Goal: Task Accomplishment & Management: Manage account settings

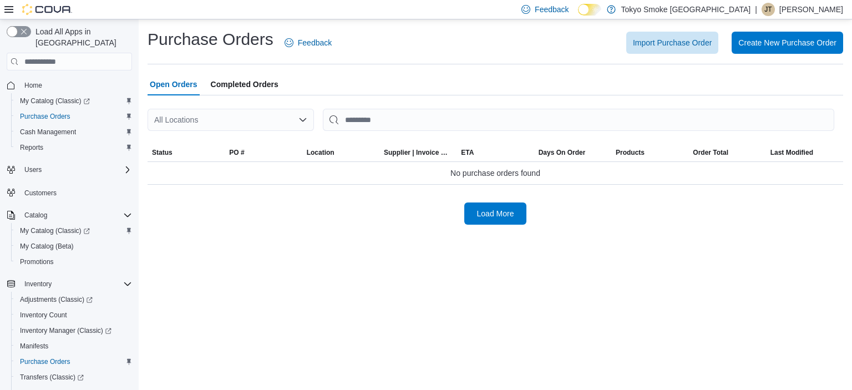
click at [270, 115] on div "All Locations" at bounding box center [230, 120] width 166 height 22
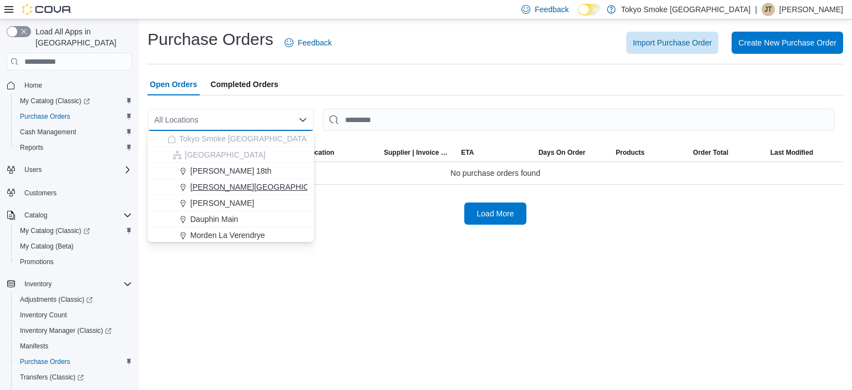
click at [253, 190] on span "[PERSON_NAME][GEOGRAPHIC_DATA]" at bounding box center [262, 186] width 145 height 11
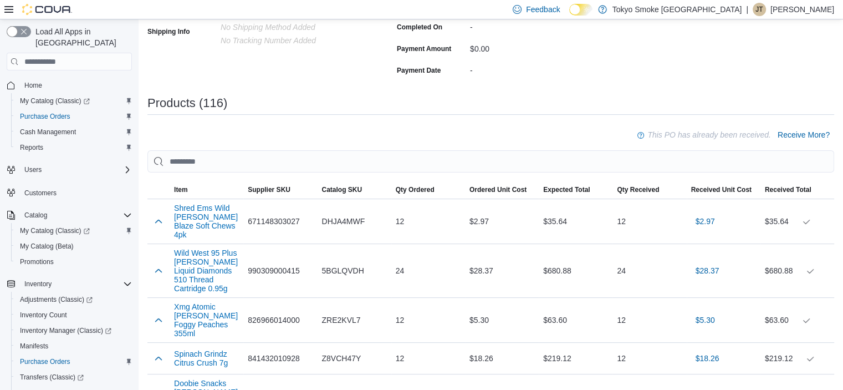
scroll to position [277, 0]
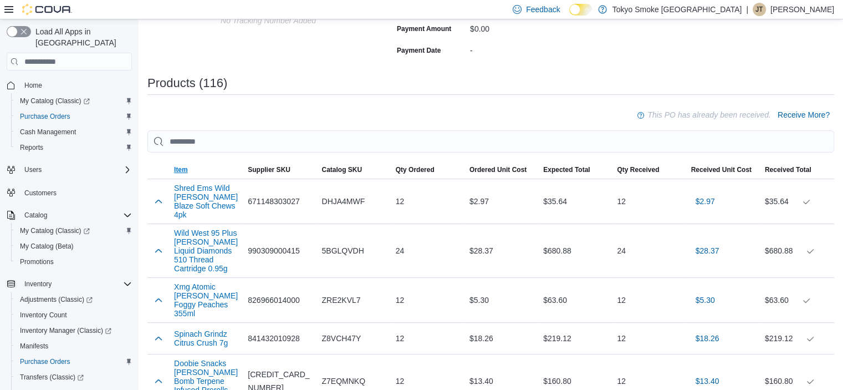
click at [188, 175] on span "Item" at bounding box center [207, 170] width 74 height 18
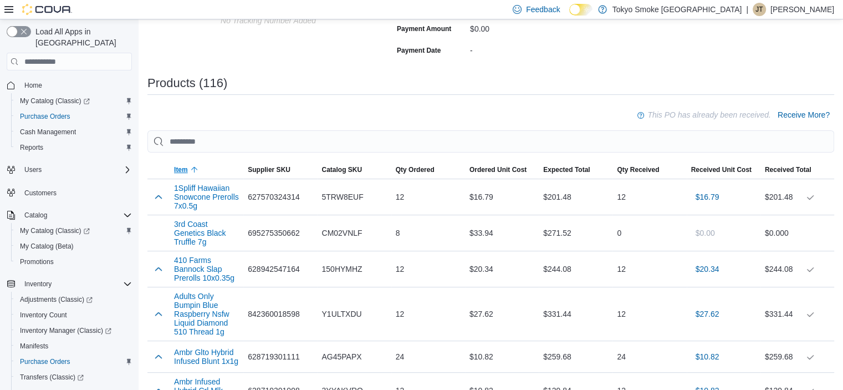
scroll to position [222, 0]
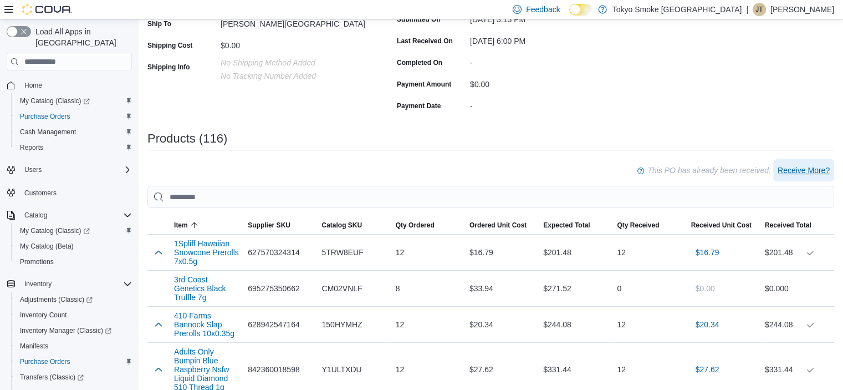
click at [816, 162] on span "Receive More?" at bounding box center [804, 170] width 52 height 22
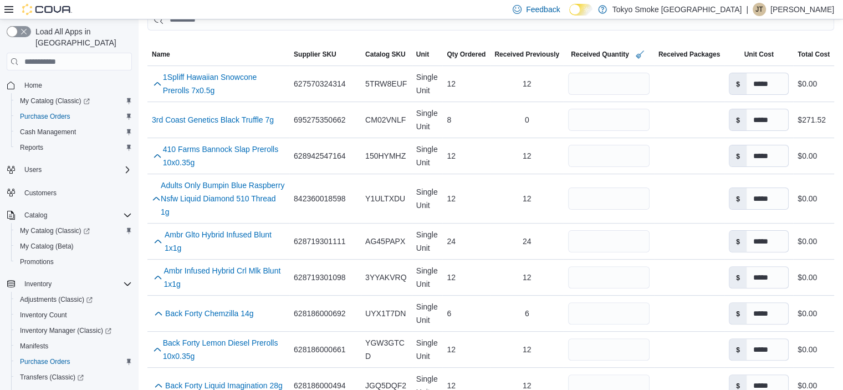
scroll to position [55, 0]
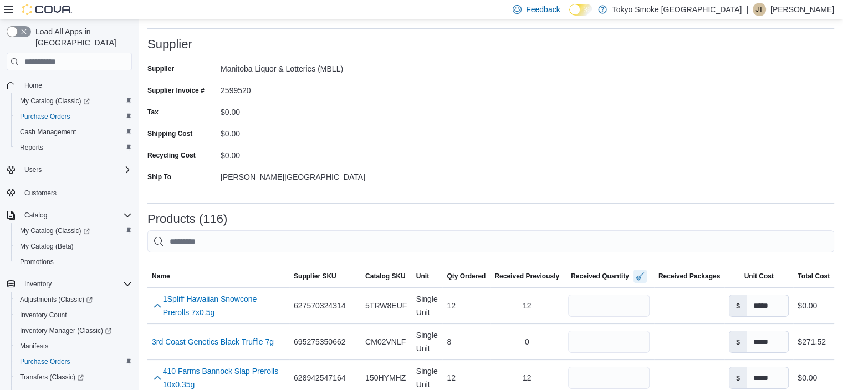
click at [637, 274] on button "button" at bounding box center [640, 275] width 13 height 13
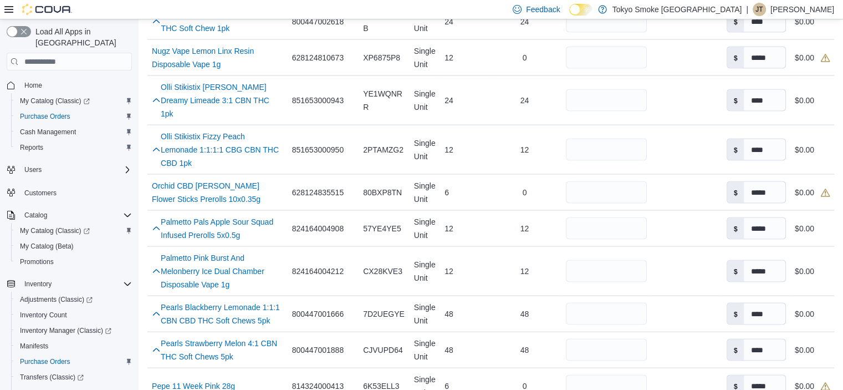
scroll to position [2217, 0]
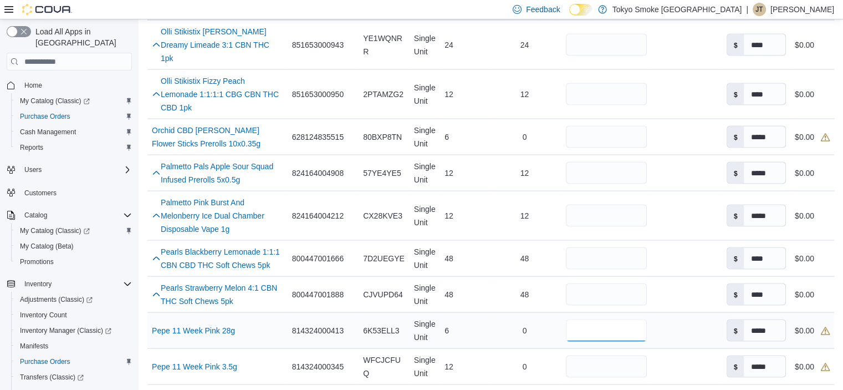
click at [620, 319] on input "number" at bounding box center [606, 330] width 81 height 22
type input "*"
click at [618, 355] on input "number" at bounding box center [606, 366] width 81 height 22
type input "**"
click at [457, 319] on div "6" at bounding box center [464, 330] width 48 height 22
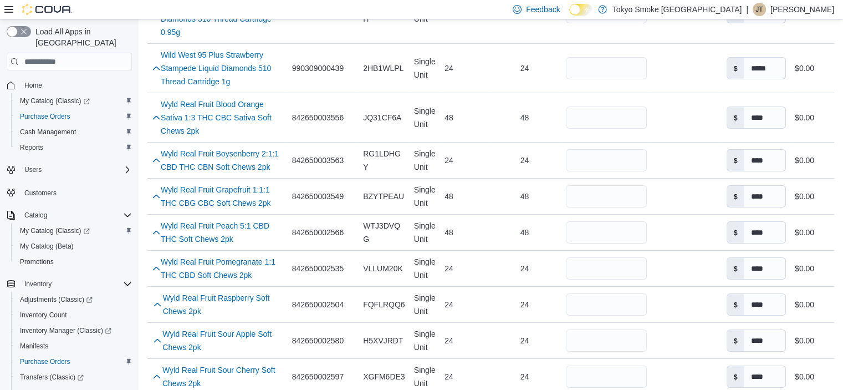
scroll to position [4403, 0]
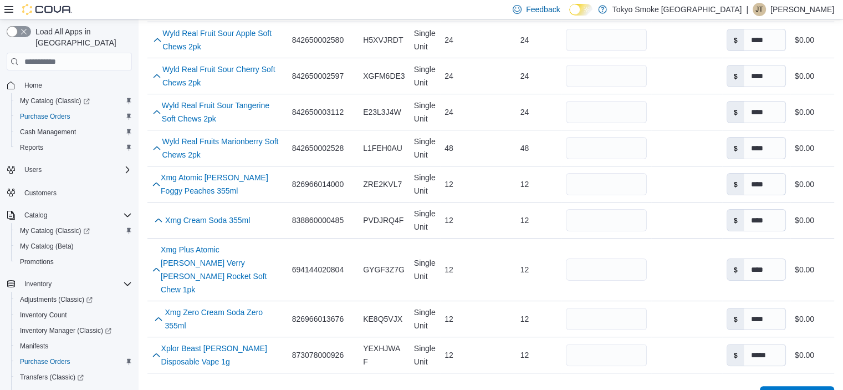
click at [813, 386] on span "Receive Products" at bounding box center [797, 397] width 61 height 22
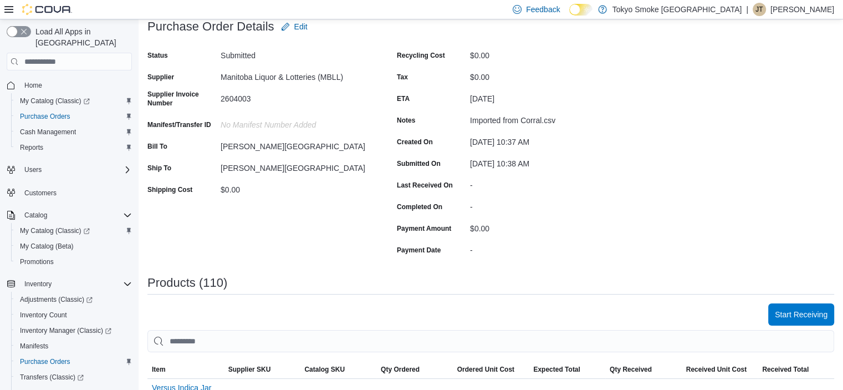
scroll to position [166, 0]
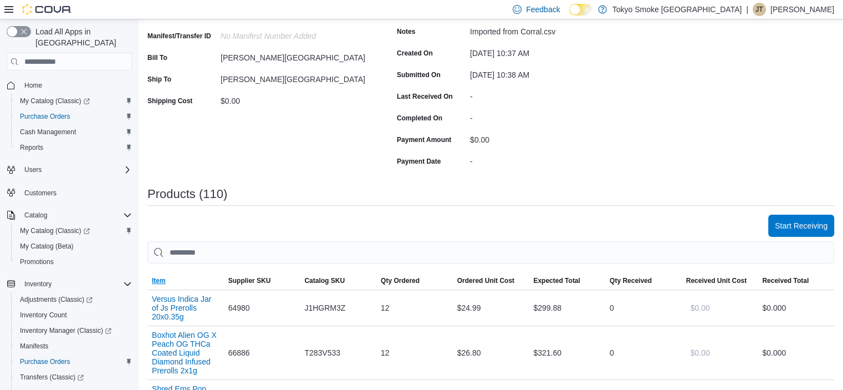
click at [159, 282] on span "Item" at bounding box center [159, 280] width 14 height 9
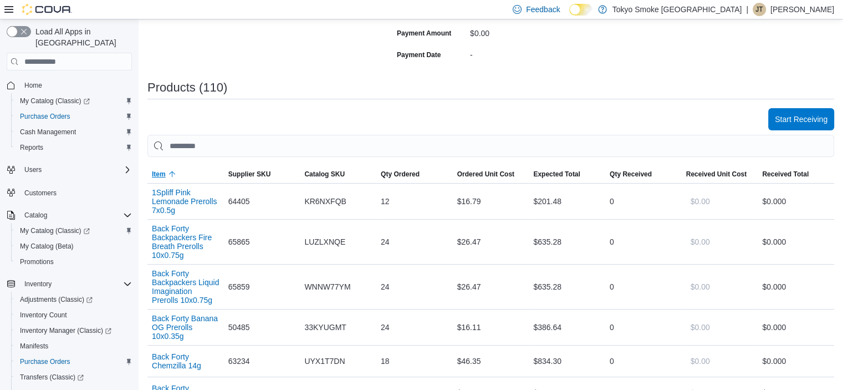
scroll to position [277, 0]
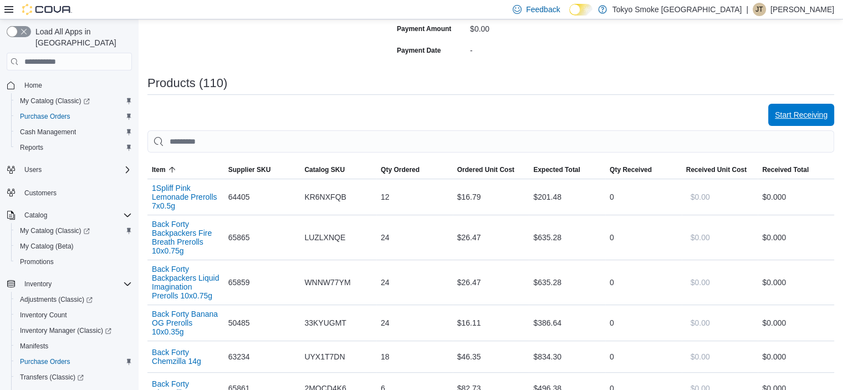
click at [814, 123] on span "Start Receiving" at bounding box center [801, 115] width 53 height 22
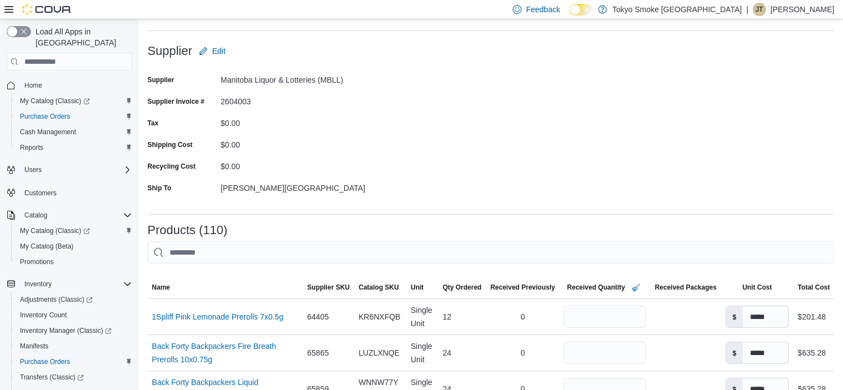
scroll to position [55, 0]
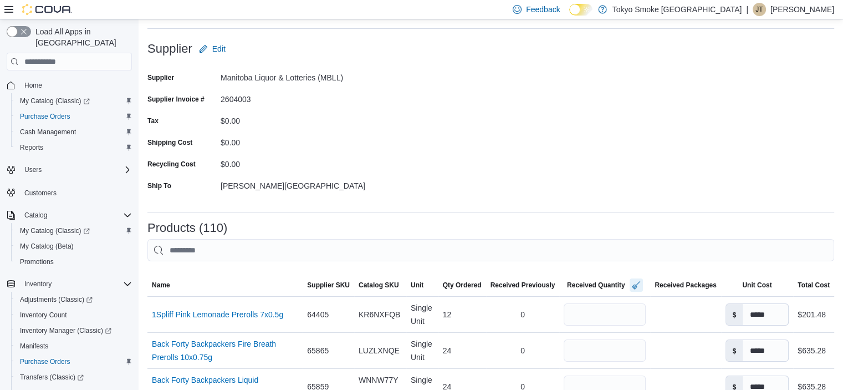
click at [631, 288] on button "button" at bounding box center [636, 284] width 13 height 13
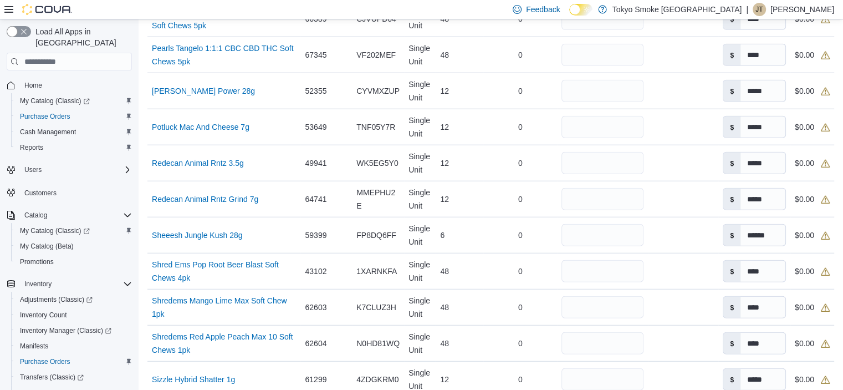
scroll to position [2883, 0]
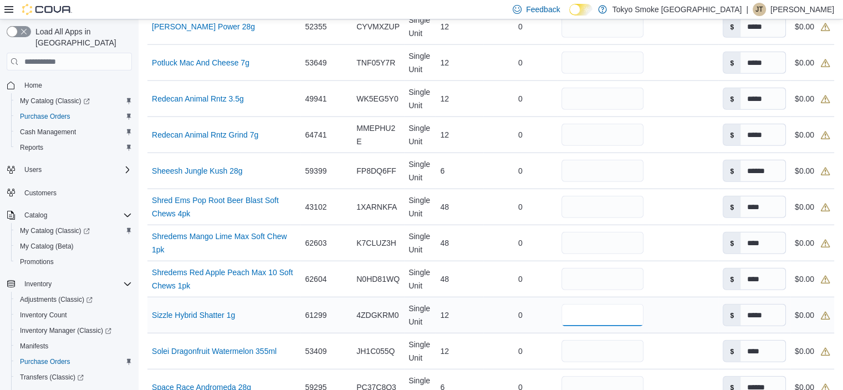
click at [590, 318] on input "number" at bounding box center [603, 315] width 82 height 22
type input "**"
click at [494, 286] on div "0" at bounding box center [520, 279] width 74 height 22
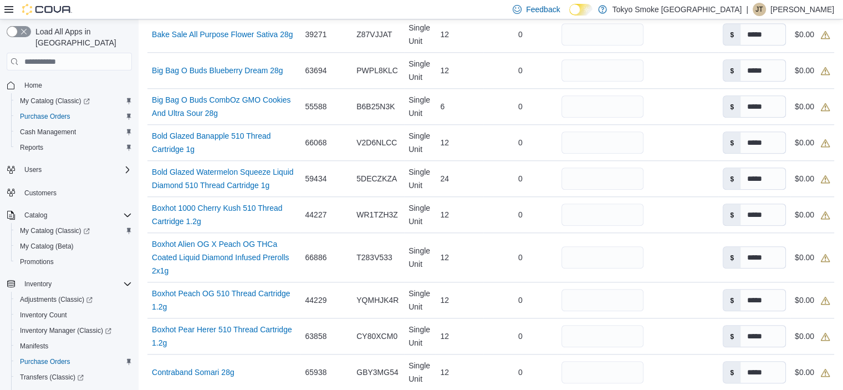
scroll to position [1275, 0]
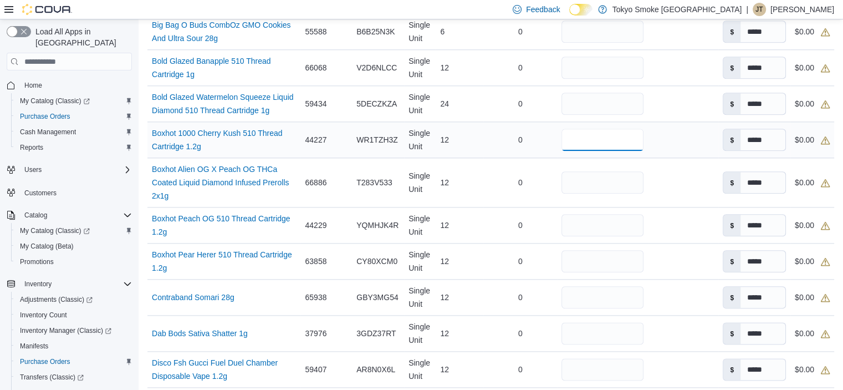
click at [616, 151] on input "number" at bounding box center [603, 140] width 82 height 22
type input "**"
click at [615, 230] on input "number" at bounding box center [603, 225] width 82 height 22
type input "**"
click at [466, 231] on div "12" at bounding box center [460, 225] width 48 height 22
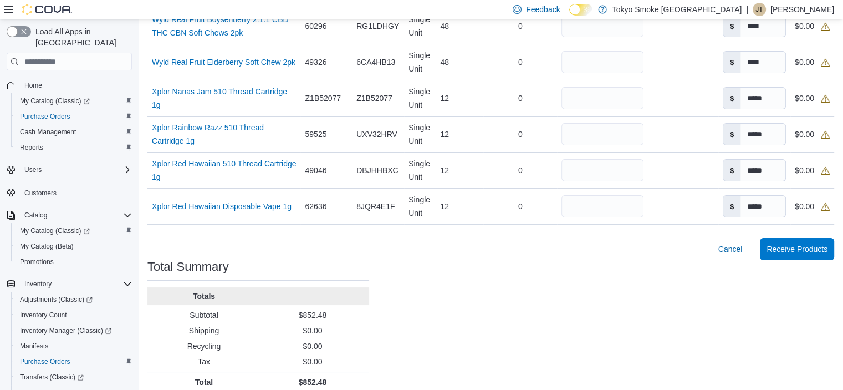
scroll to position [4183, 0]
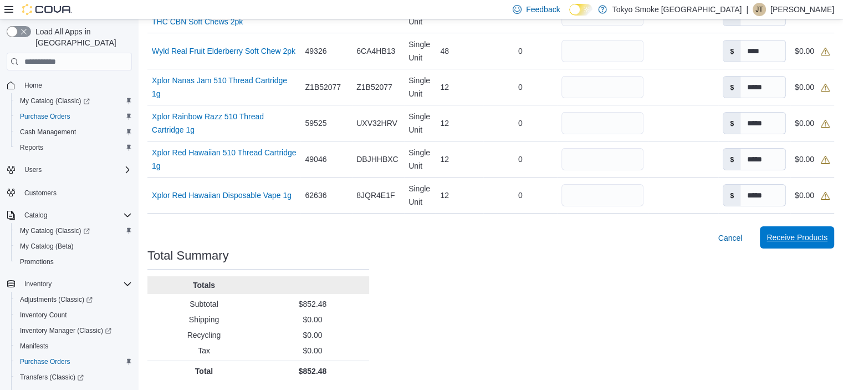
click at [796, 227] on span "Receive Products" at bounding box center [797, 237] width 61 height 22
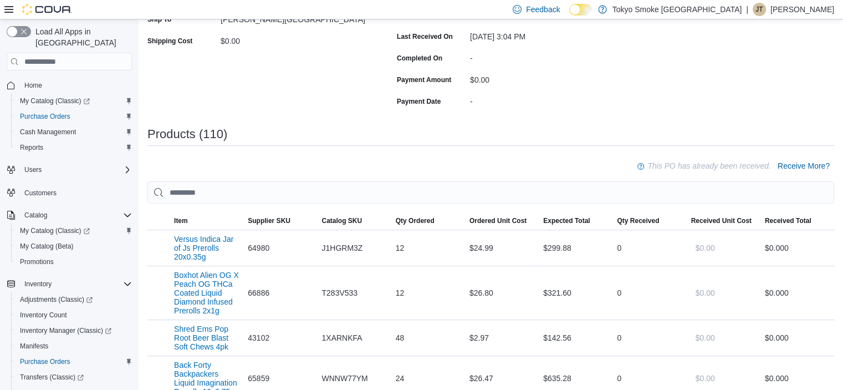
scroll to position [388, 0]
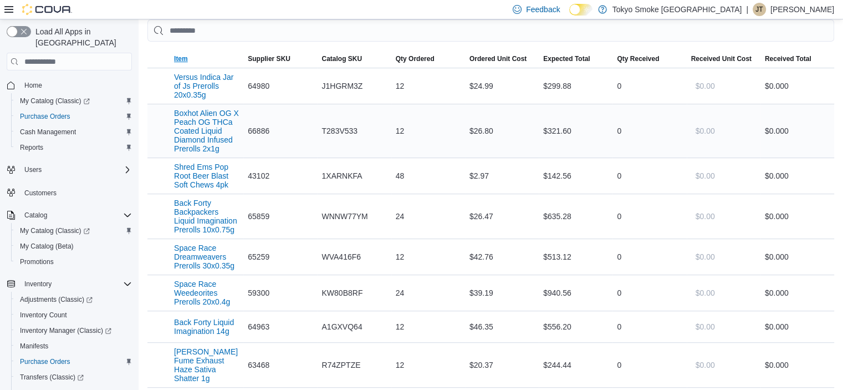
click at [179, 65] on span "Item" at bounding box center [207, 59] width 74 height 18
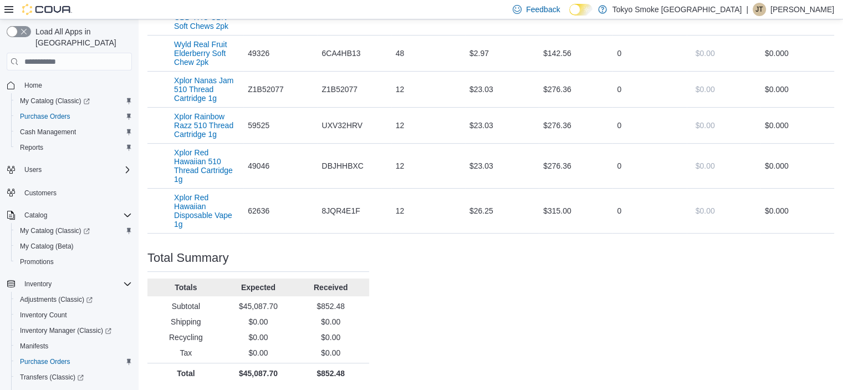
scroll to position [4687, 0]
